Goal: Navigation & Orientation: Find specific page/section

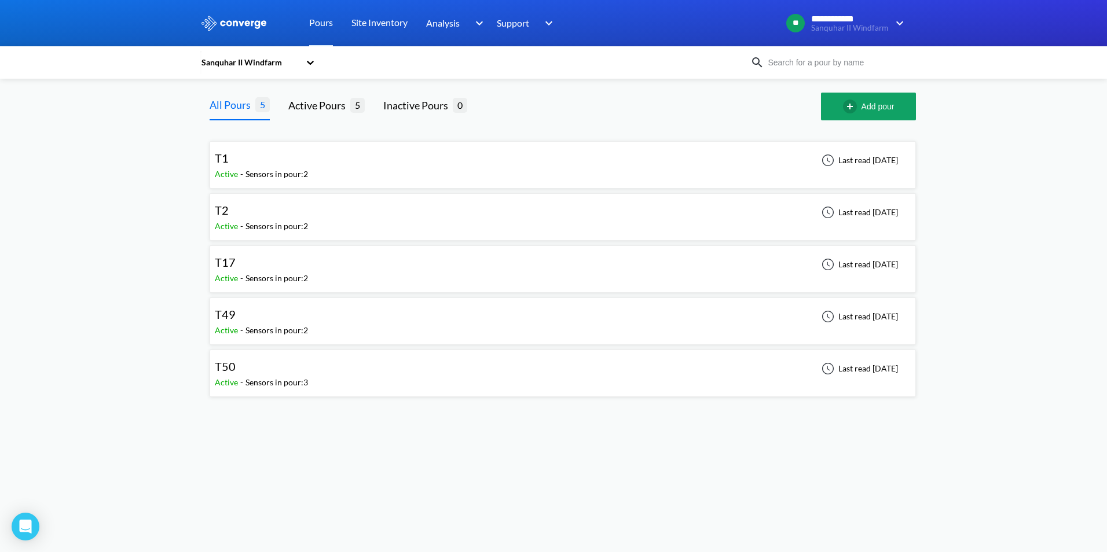
click at [223, 154] on span "T1" at bounding box center [222, 158] width 14 height 14
click at [215, 262] on span "T17" at bounding box center [225, 262] width 21 height 14
drag, startPoint x: 230, startPoint y: 367, endPoint x: 228, endPoint y: 361, distance: 6.2
click at [229, 367] on span "T49" at bounding box center [225, 366] width 21 height 14
